Goal: Communication & Community: Answer question/provide support

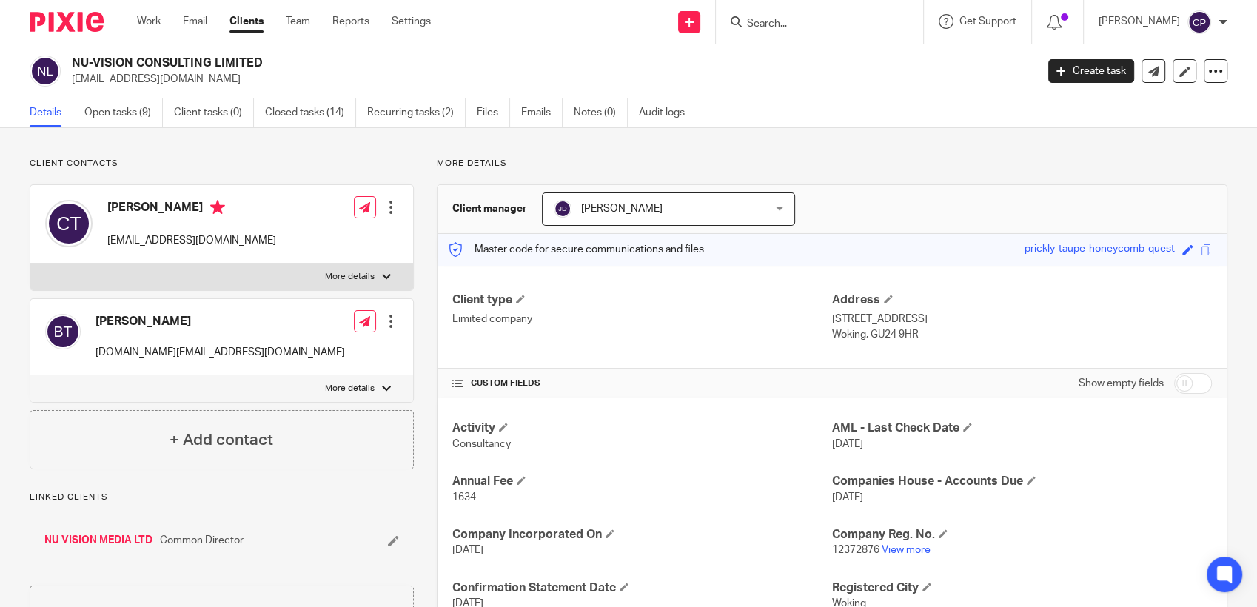
click at [671, 27] on input "Search" at bounding box center [811, 24] width 133 height 13
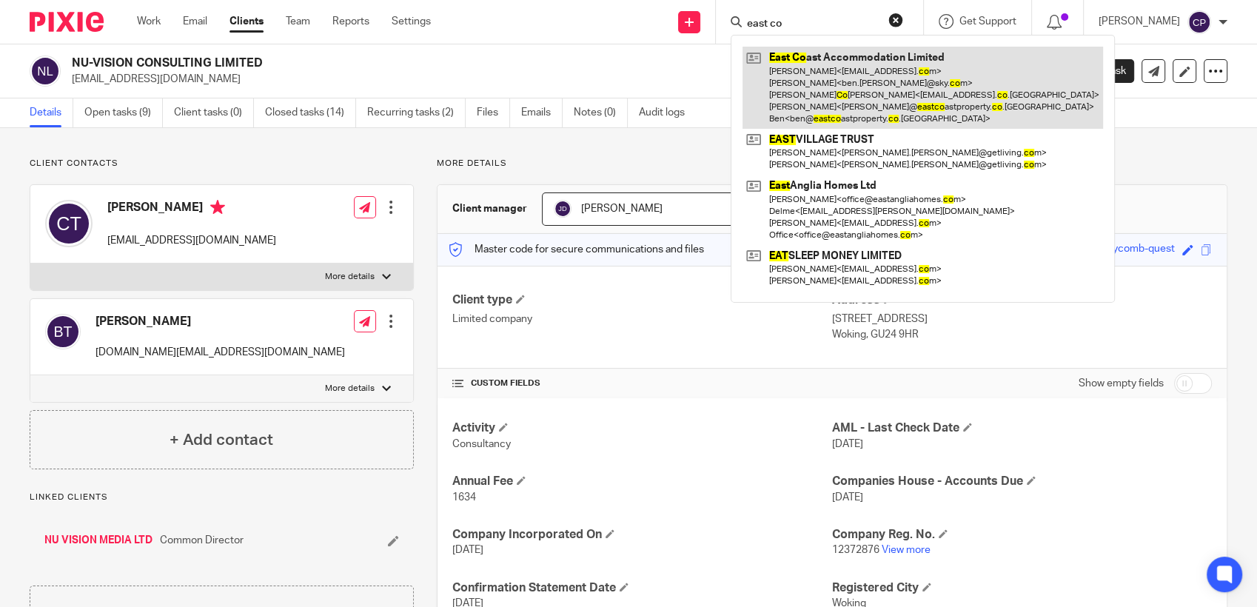
type input "east co"
click at [671, 95] on link at bounding box center [923, 88] width 361 height 82
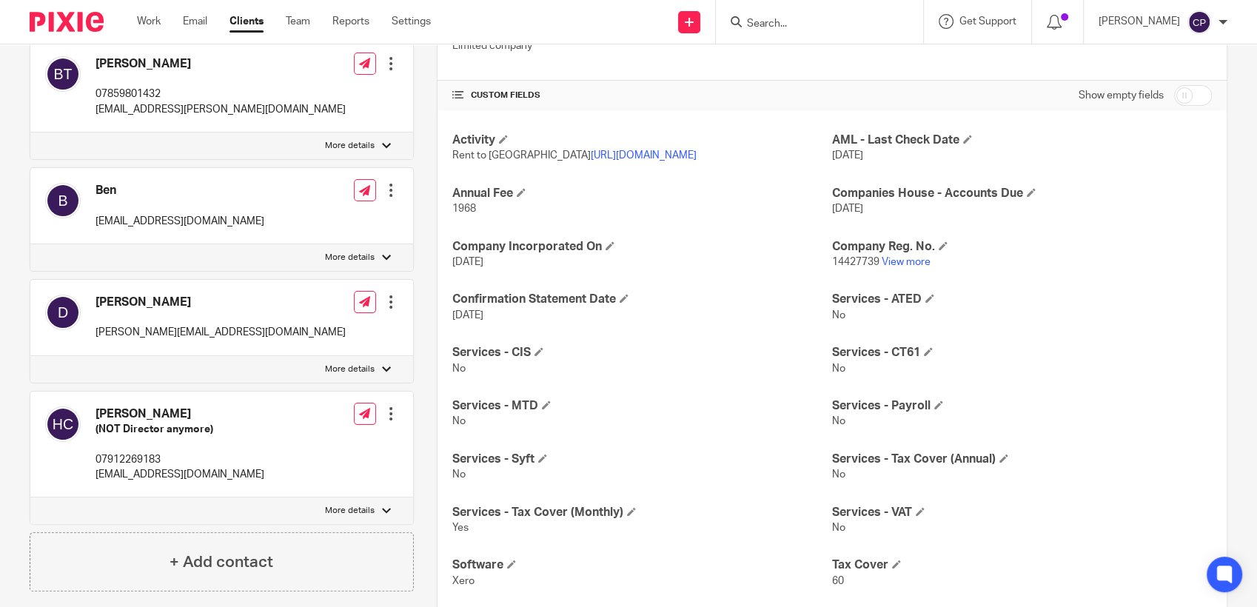
scroll to position [82, 0]
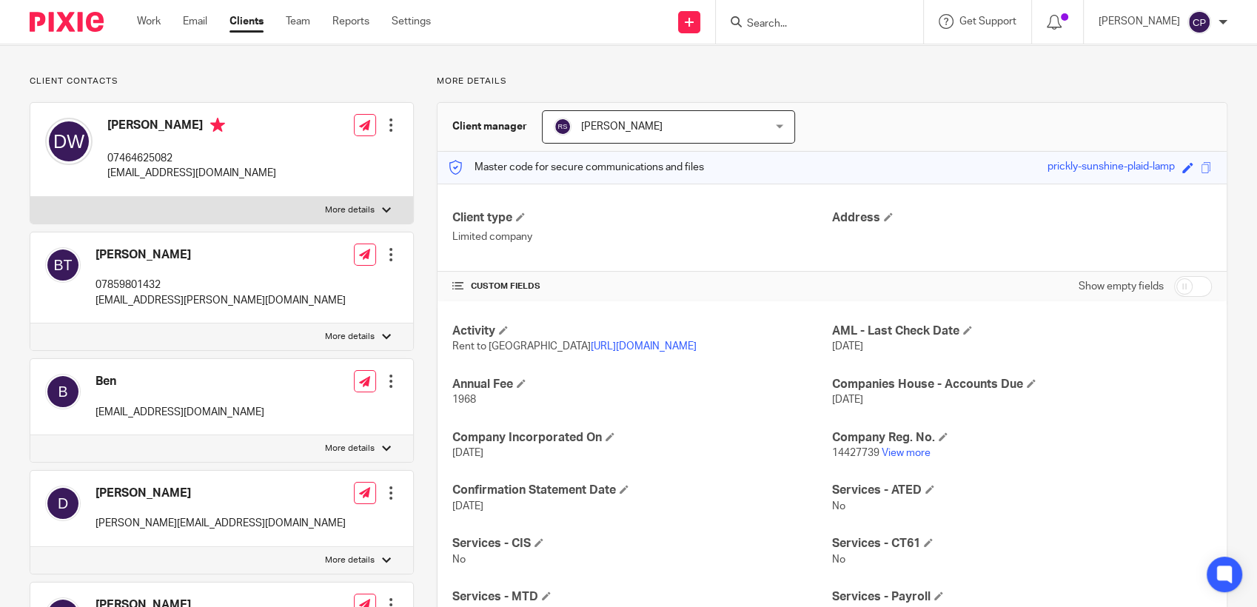
click at [784, 27] on input "Search" at bounding box center [811, 24] width 133 height 13
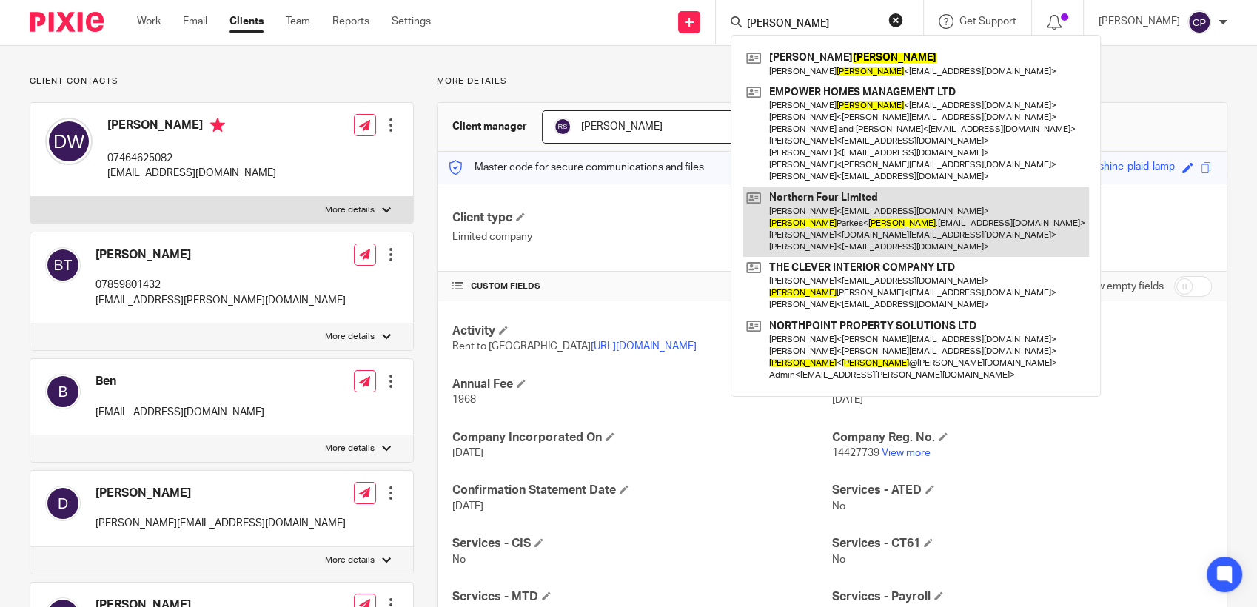
type input "kelly"
click at [835, 224] on link at bounding box center [916, 222] width 346 height 70
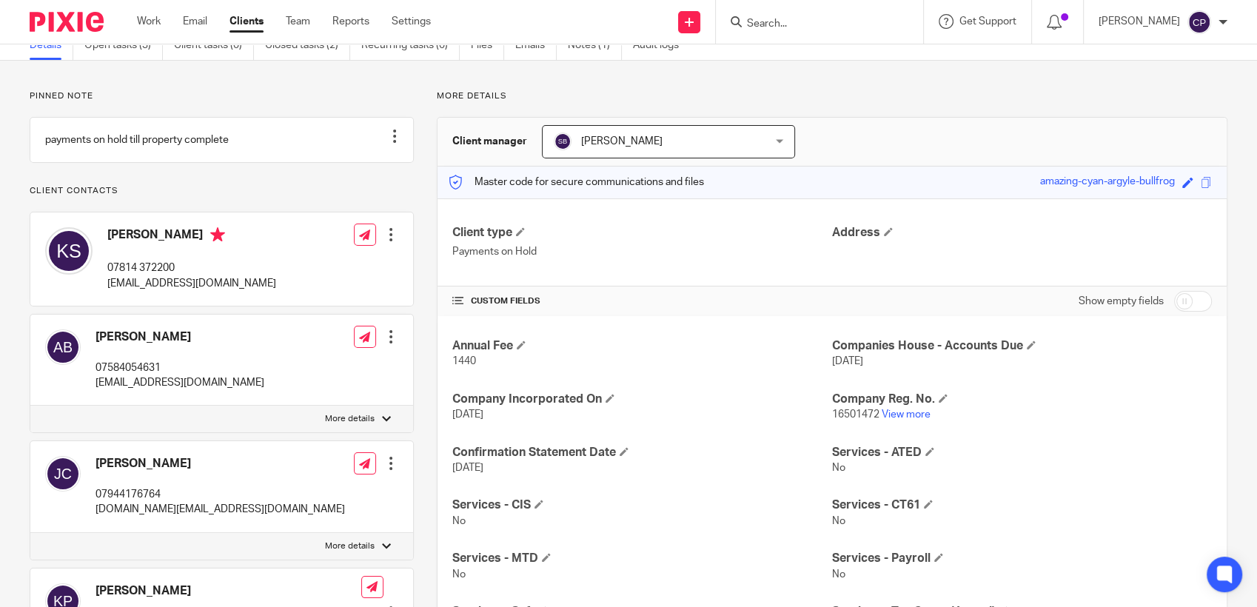
scroll to position [164, 0]
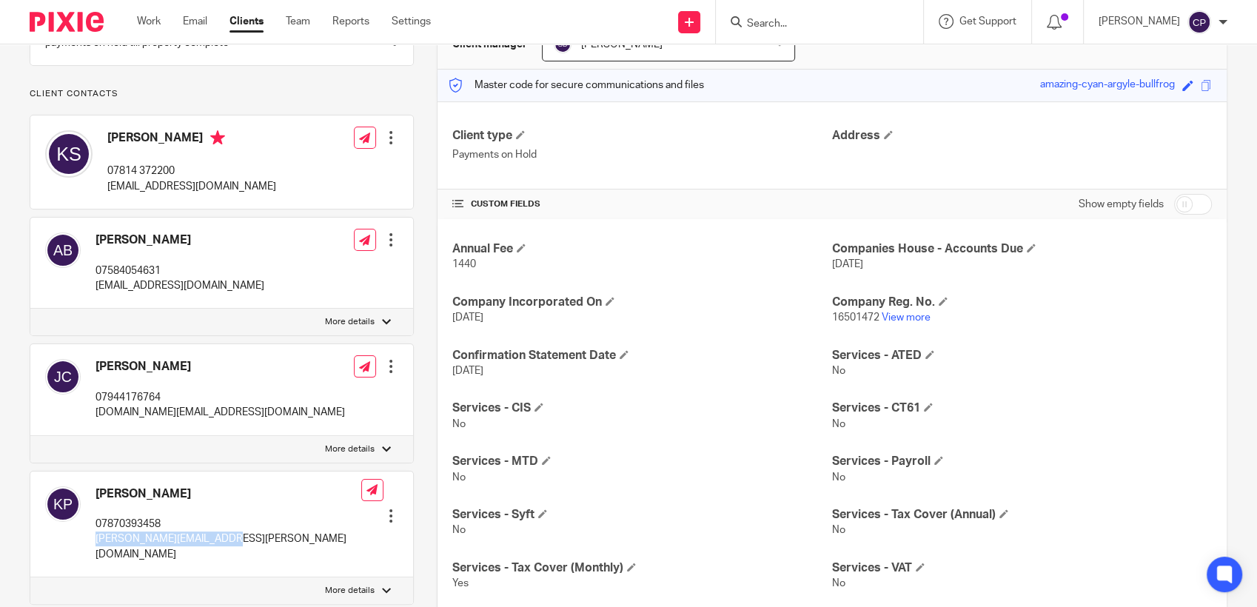
drag, startPoint x: 90, startPoint y: 551, endPoint x: 261, endPoint y: 554, distance: 171.0
click at [261, 554] on div "Kelly Parkes 07870393458 kelly.parkes@yahoo.co.uk Edit contact Create client fr…" at bounding box center [221, 525] width 383 height 107
drag, startPoint x: 261, startPoint y: 554, endPoint x: 158, endPoint y: 562, distance: 103.2
copy p "[PERSON_NAME][EMAIL_ADDRESS][PERSON_NAME][DOMAIN_NAME]"
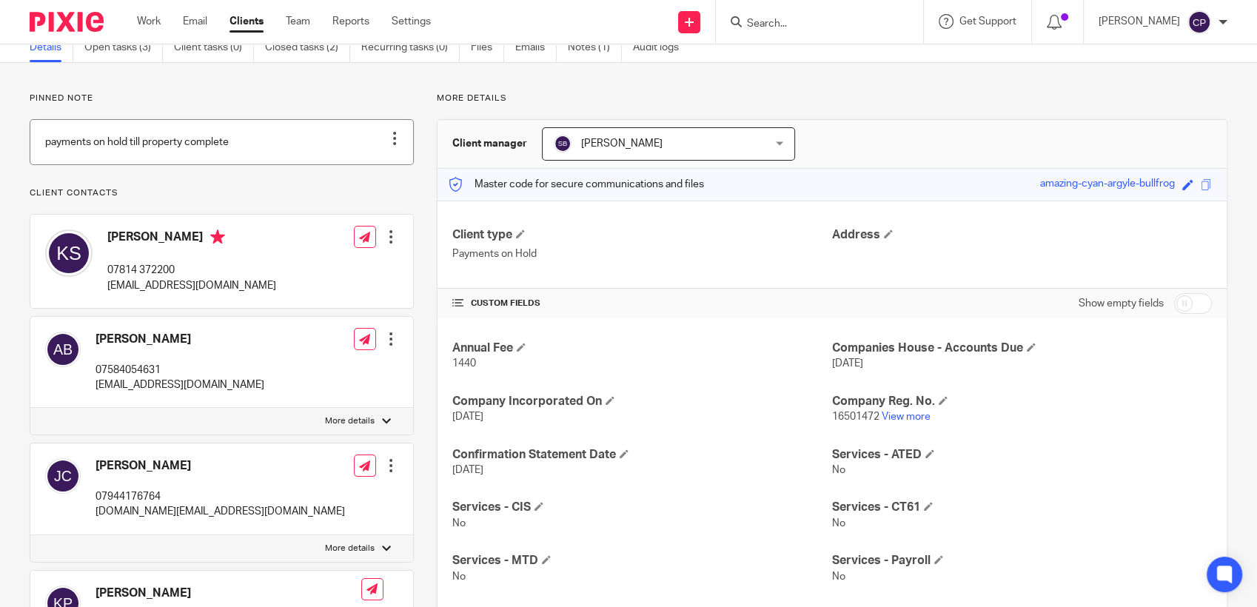
scroll to position [0, 0]
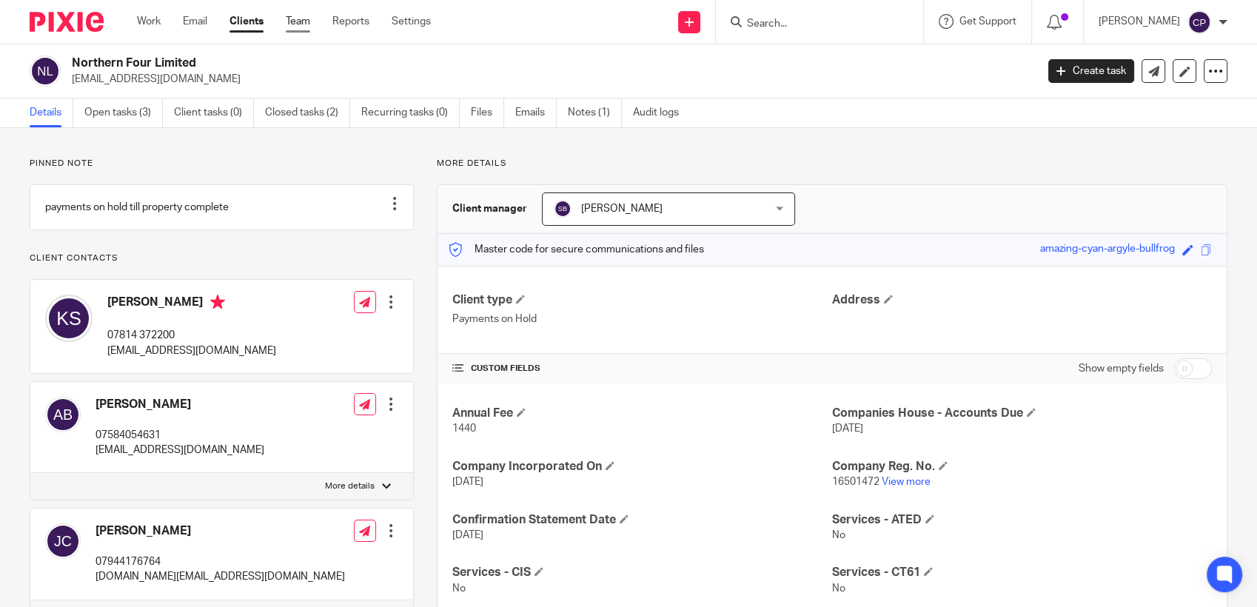
click at [304, 19] on link "Team" at bounding box center [298, 21] width 24 height 15
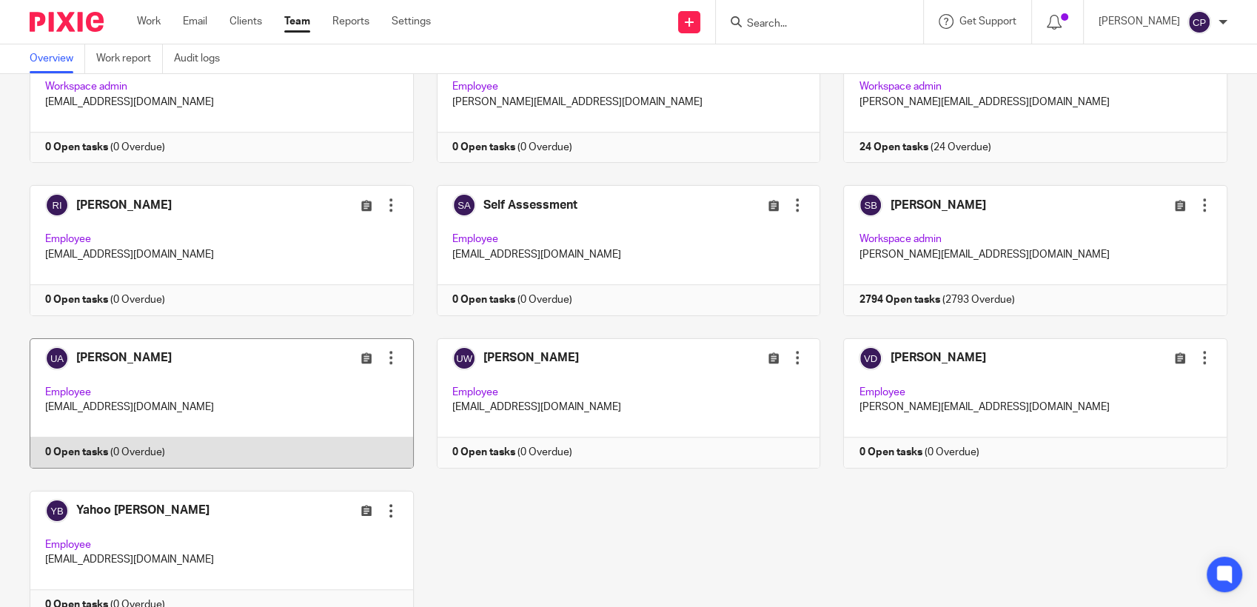
scroll to position [1256, 0]
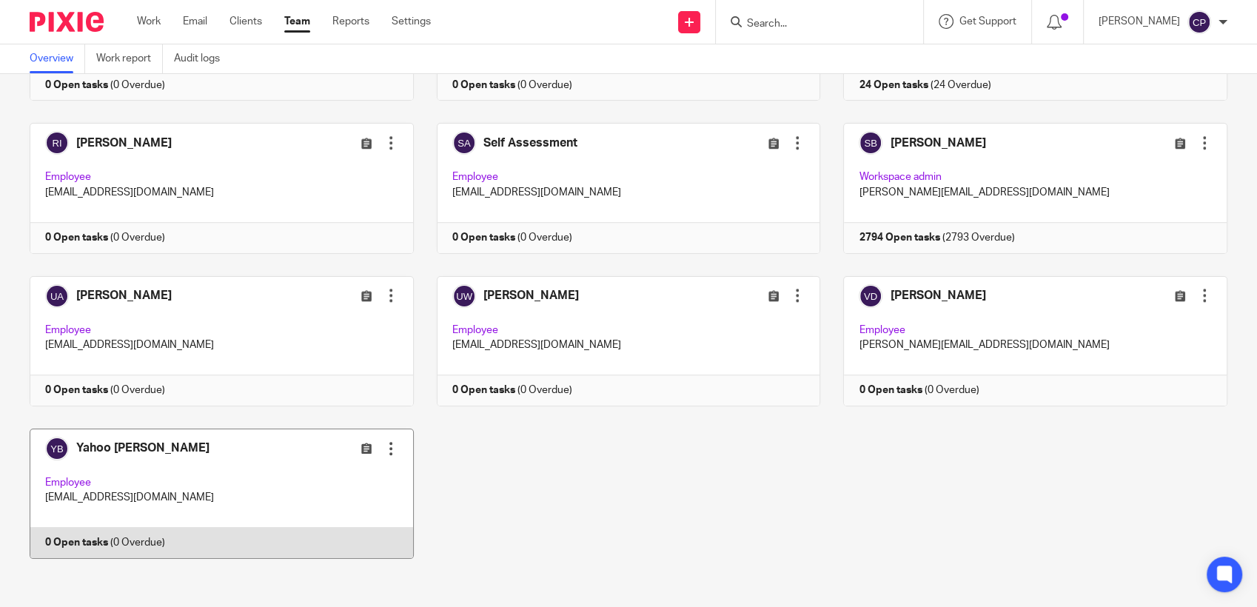
click at [284, 483] on link at bounding box center [210, 494] width 407 height 130
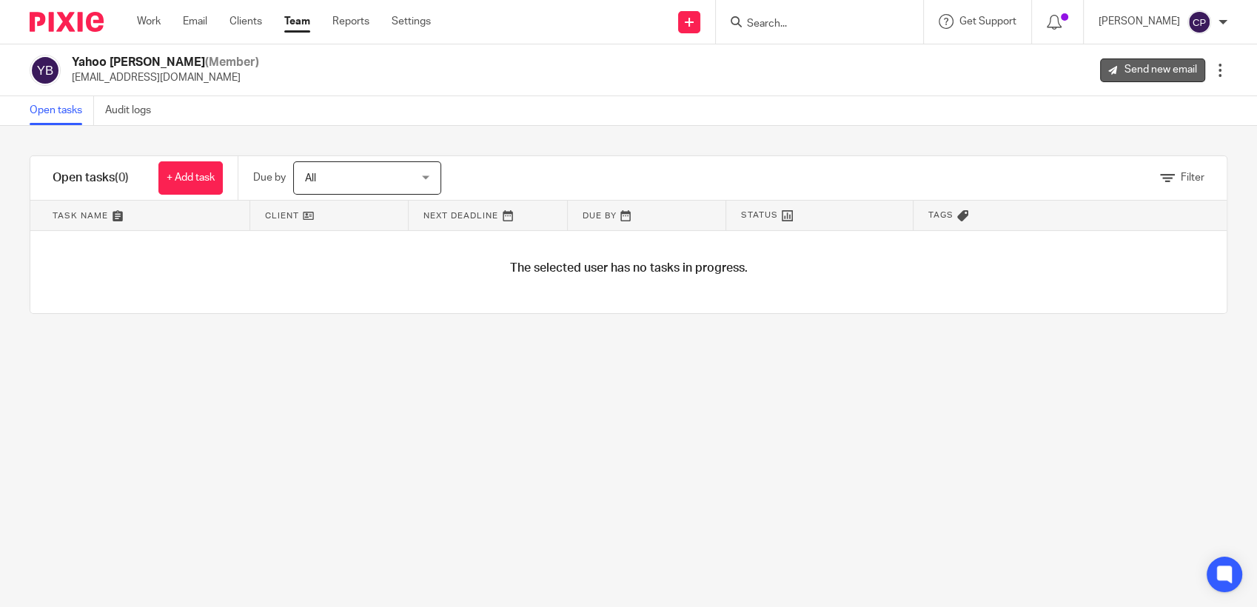
click at [1143, 70] on link "Send new email" at bounding box center [1152, 70] width 105 height 24
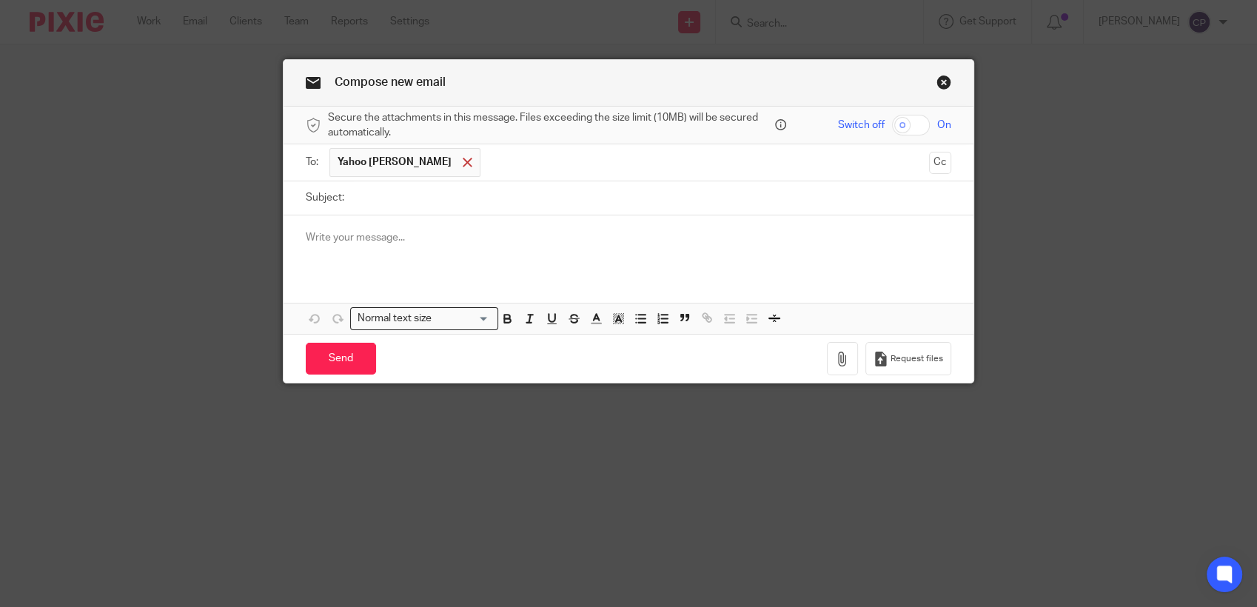
click at [463, 160] on span at bounding box center [468, 163] width 10 height 10
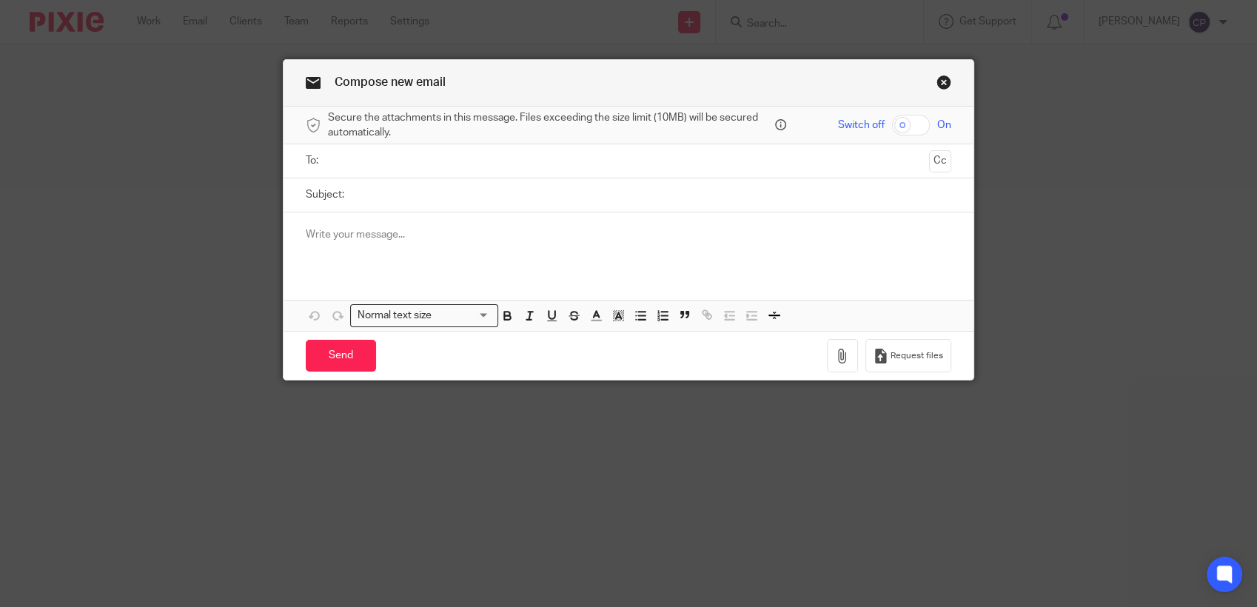
paste input "[PERSON_NAME][EMAIL_ADDRESS][PERSON_NAME][DOMAIN_NAME]"
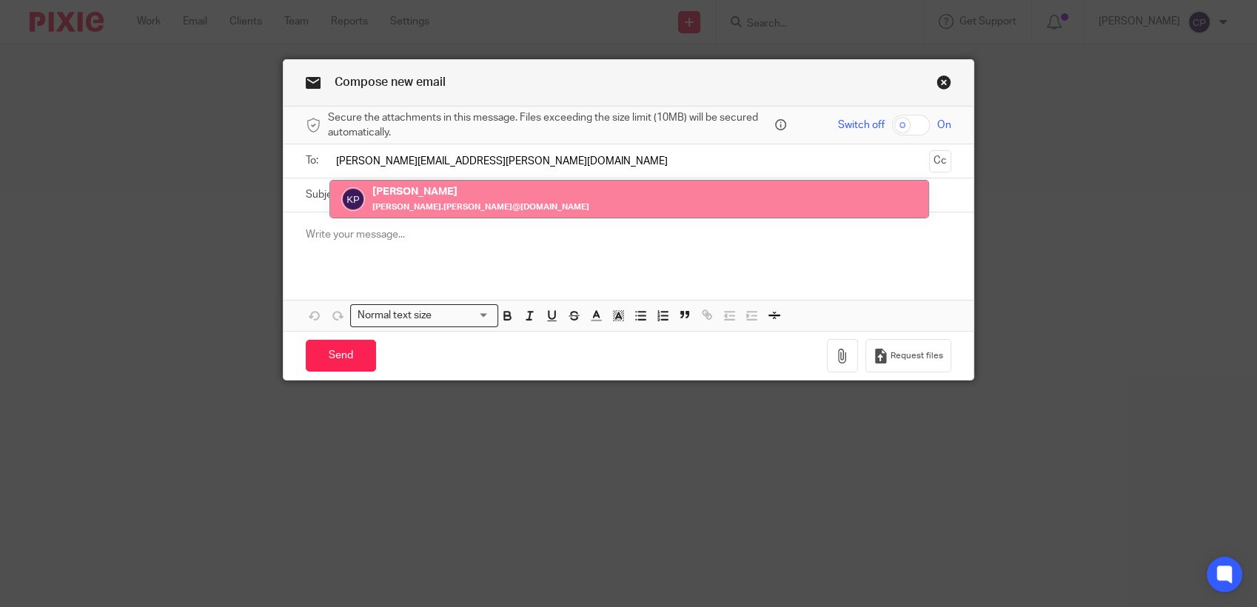
type input "[PERSON_NAME][EMAIL_ADDRESS][PERSON_NAME][DOMAIN_NAME]"
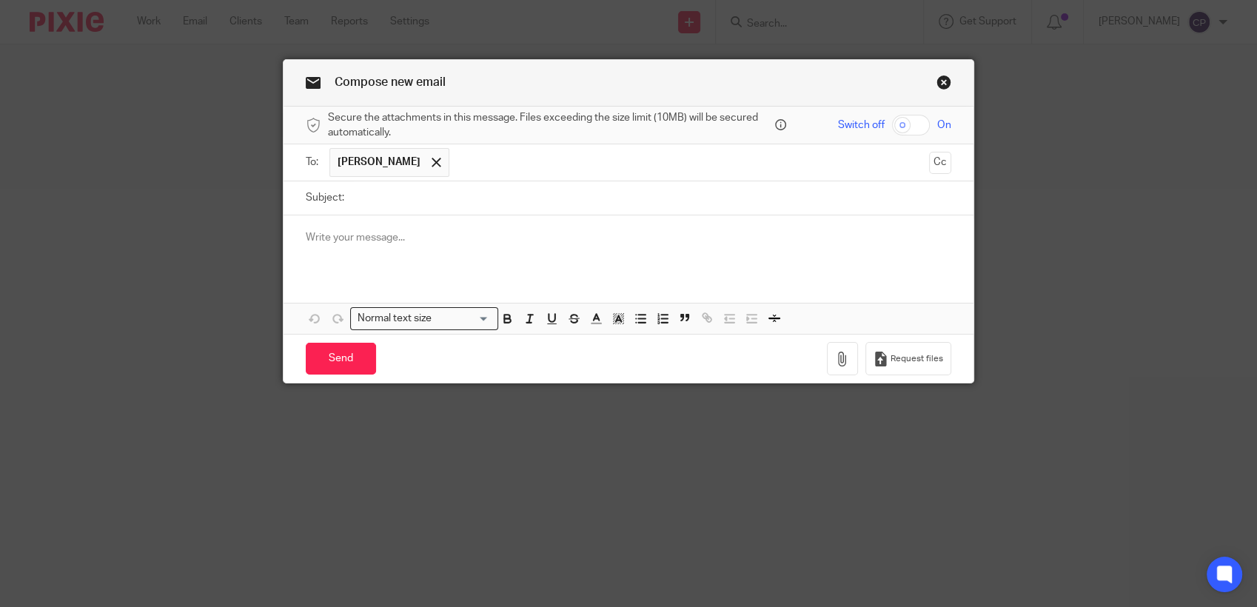
click at [320, 194] on label "Subject:" at bounding box center [325, 197] width 38 height 15
click at [352, 194] on input "Subject:" at bounding box center [652, 197] width 600 height 33
type input "ID check law"
click at [335, 245] on p at bounding box center [629, 237] width 646 height 15
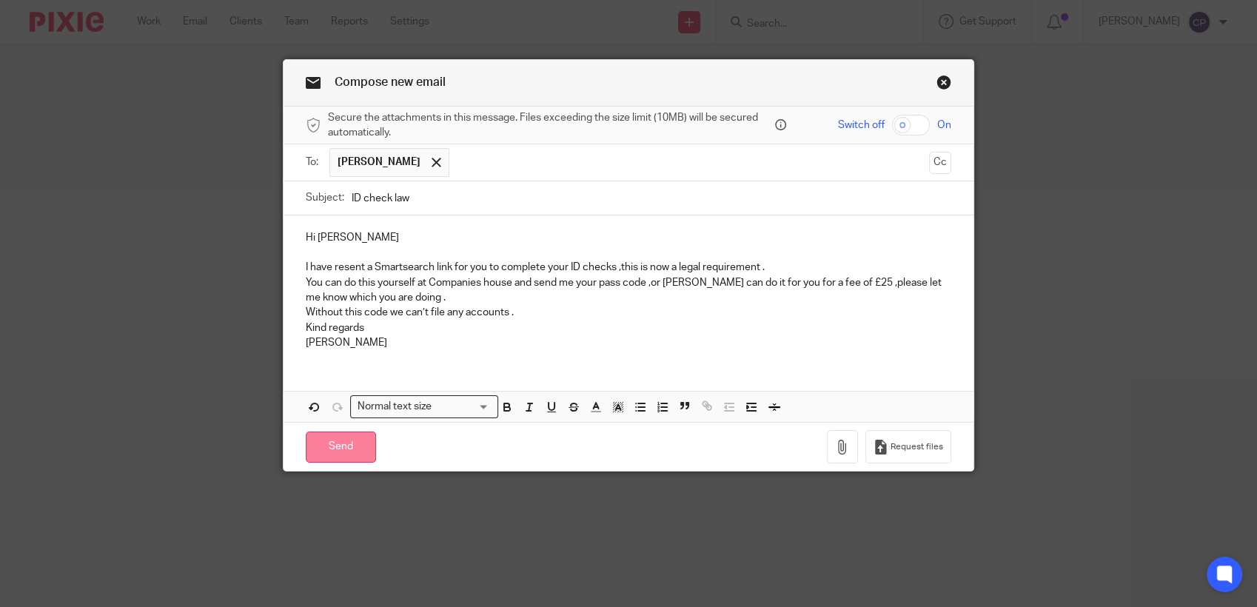
click at [326, 448] on input "Send" at bounding box center [341, 448] width 70 height 32
